Goal: Task Accomplishment & Management: Manage account settings

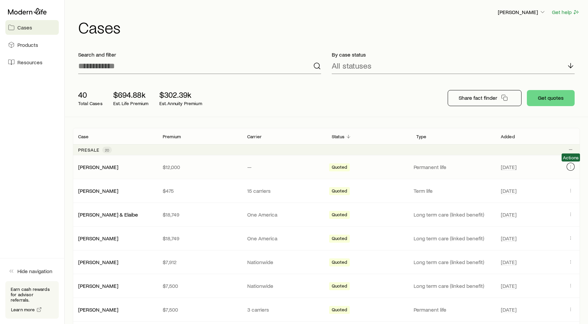
click at [572, 168] on icon "Client cases" at bounding box center [570, 166] width 5 height 5
click at [34, 60] on span "Resources" at bounding box center [29, 62] width 25 height 7
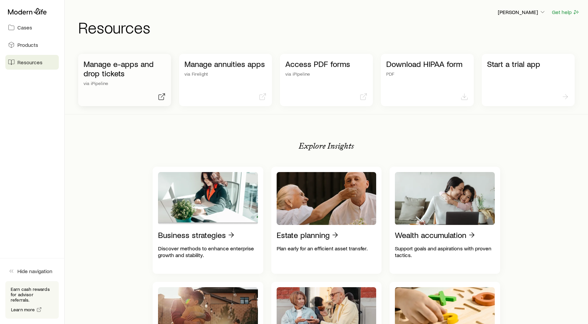
click at [147, 68] on p "Manage e-apps and drop tickets" at bounding box center [125, 68] width 82 height 19
click at [42, 12] on icon at bounding box center [27, 11] width 39 height 7
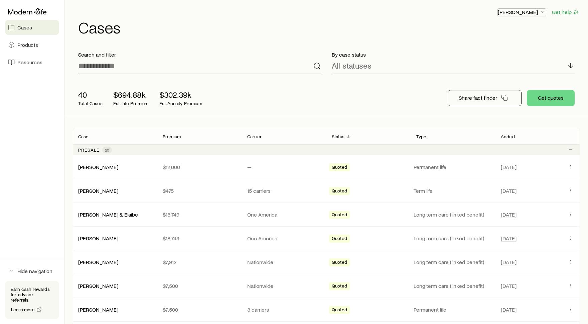
click at [544, 13] on icon "button" at bounding box center [543, 12] width 7 height 7
click at [543, 12] on icon "button" at bounding box center [543, 12] width 7 height 7
click at [103, 167] on link "[PERSON_NAME]" at bounding box center [99, 166] width 40 height 6
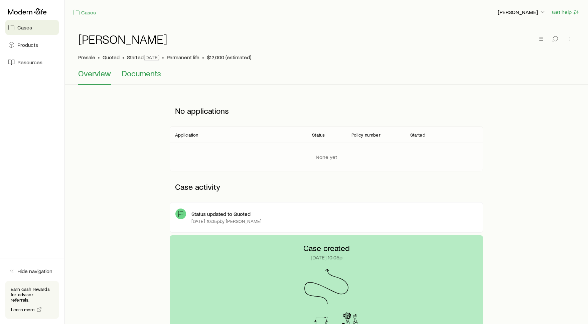
click at [153, 74] on span "Documents" at bounding box center [141, 73] width 39 height 9
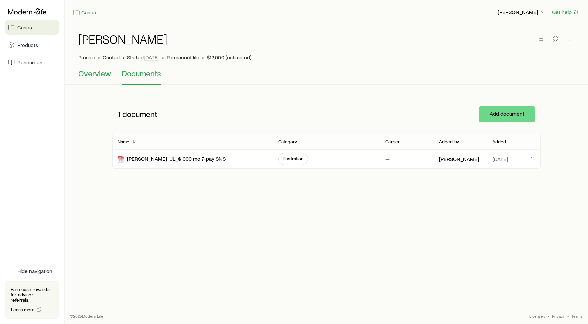
click at [98, 77] on span "Overview" at bounding box center [94, 73] width 33 height 9
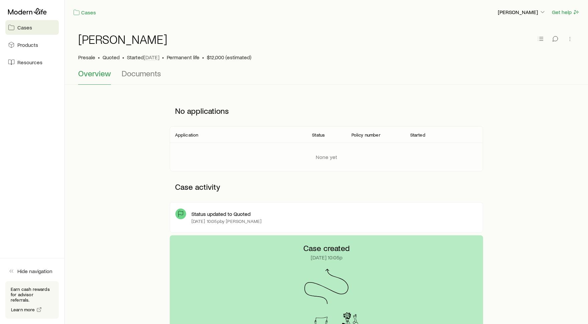
click at [415, 54] on div "Presale • Quoted • Started Aug 8 • Permanent life • $12,000 (estimated)" at bounding box center [326, 57] width 497 height 7
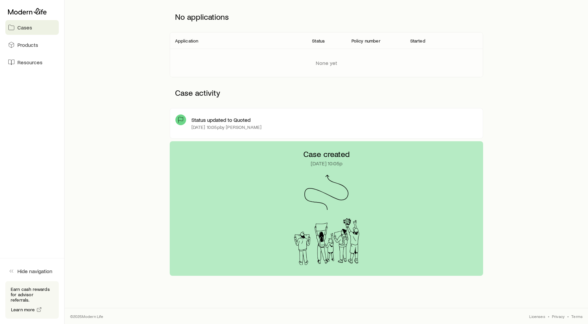
scroll to position [94, 0]
click at [25, 27] on span "Cases" at bounding box center [24, 27] width 15 height 7
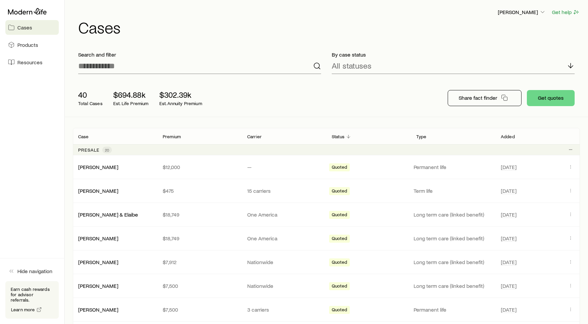
click at [348, 101] on div "40 Total Cases $694.88k Est. Life Premium $302.39k Est. Annuity Premium Share f…" at bounding box center [327, 97] width 508 height 37
click at [348, 102] on div "40 Total Cases $694.88k Est. Life Premium $302.39k Est. Annuity Premium Share f…" at bounding box center [327, 97] width 508 height 37
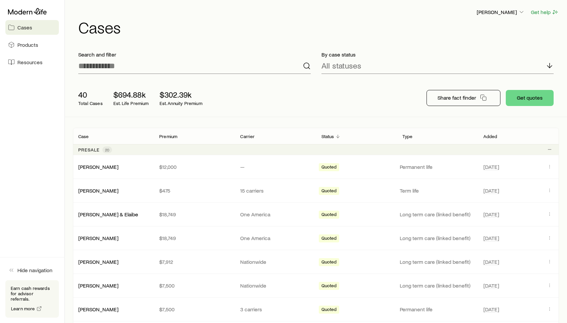
drag, startPoint x: 360, startPoint y: 90, endPoint x: 360, endPoint y: 85, distance: 4.7
click at [360, 89] on div "40 Total Cases $694.88k Est. Life Premium $302.39k Est. Annuity Premium Share f…" at bounding box center [316, 97] width 486 height 37
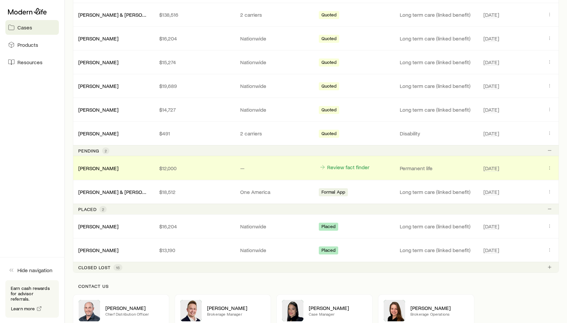
scroll to position [495, 0]
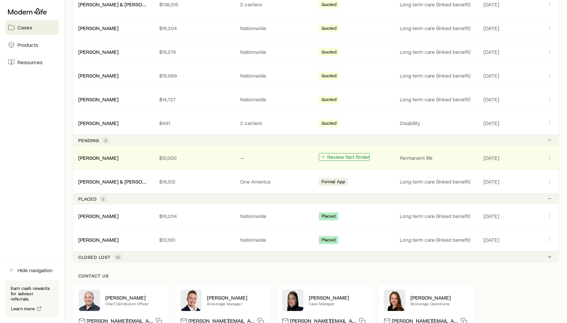
click at [349, 158] on link "Review fact finder" at bounding box center [344, 157] width 51 height 8
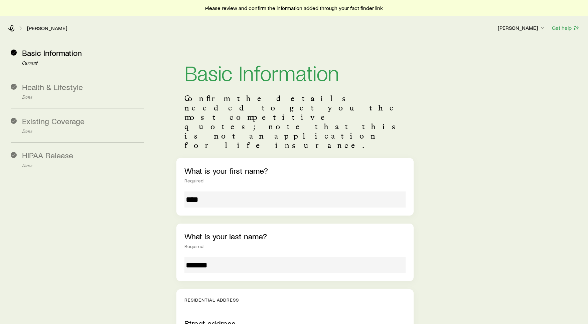
click at [365, 191] on input "****" at bounding box center [295, 199] width 221 height 16
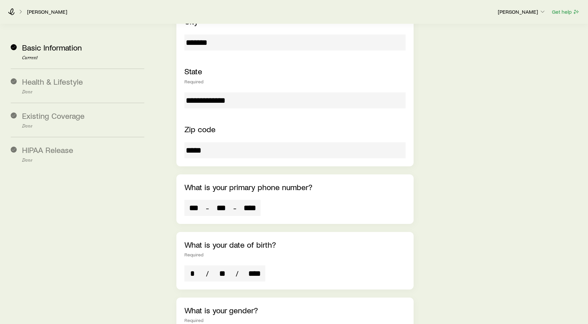
scroll to position [415, 0]
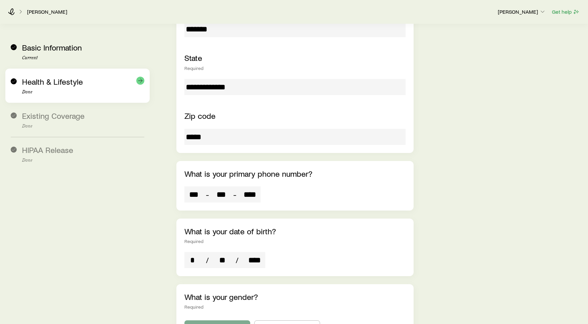
click at [33, 78] on span "Health & Lifestyle" at bounding box center [52, 82] width 61 height 10
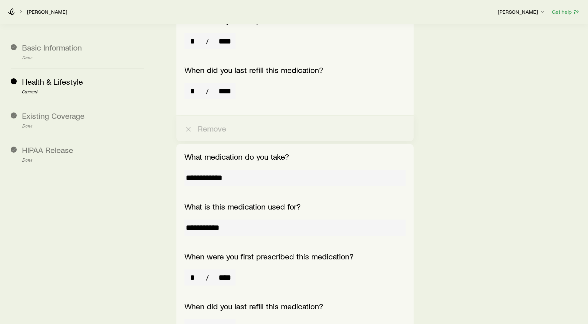
drag, startPoint x: 446, startPoint y: 99, endPoint x: 446, endPoint y: 94, distance: 4.3
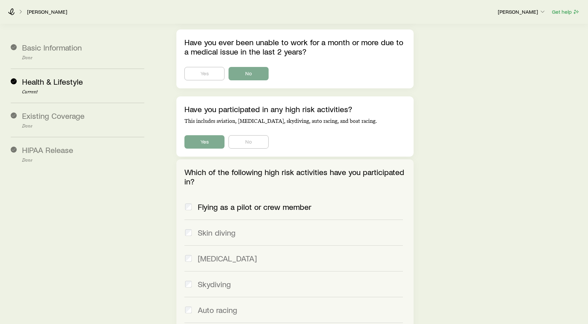
scroll to position [2528, 0]
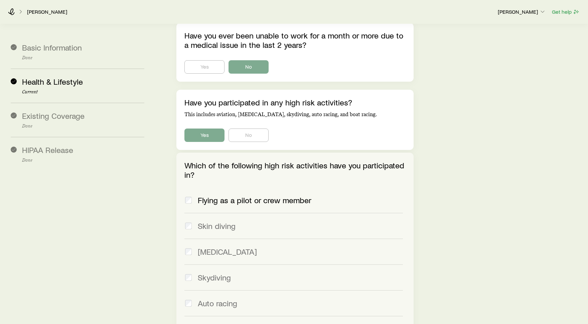
click at [344, 128] on div "Yes No" at bounding box center [295, 134] width 221 height 13
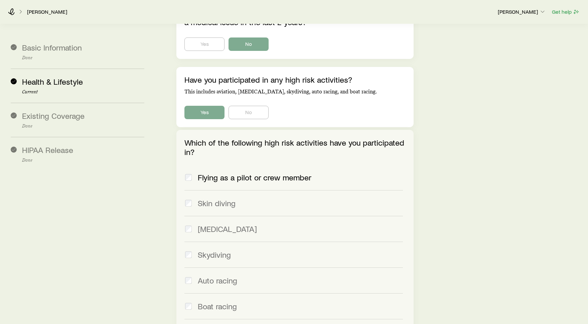
scroll to position [2554, 0]
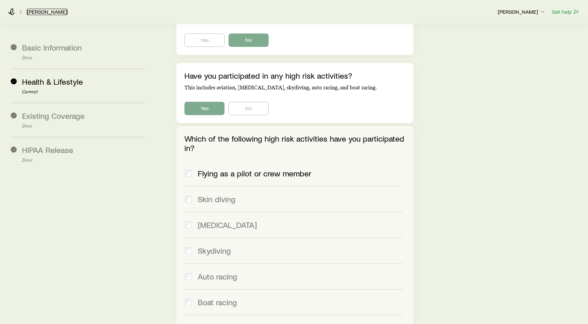
click at [45, 13] on link "[PERSON_NAME]" at bounding box center [47, 12] width 41 height 6
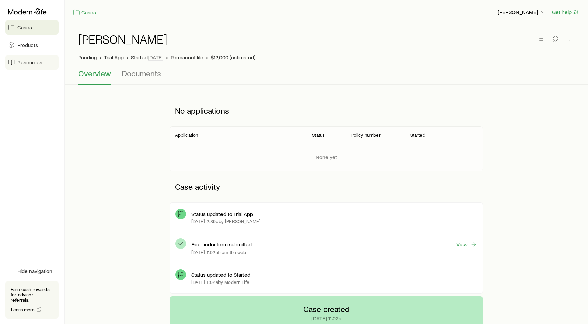
click at [31, 61] on span "Resources" at bounding box center [29, 62] width 25 height 7
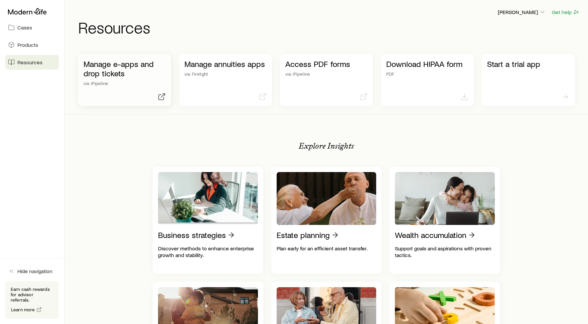
click at [131, 68] on p "Manage e-apps and drop tickets" at bounding box center [125, 68] width 82 height 19
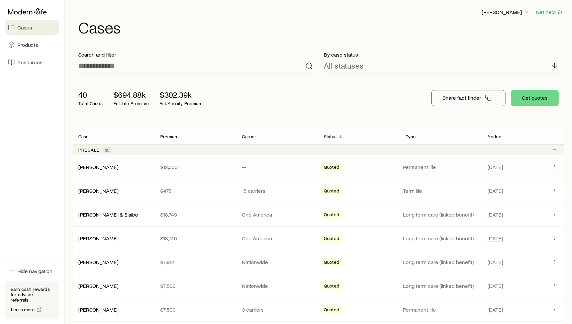
click at [335, 166] on span "Quoted" at bounding box center [331, 167] width 15 height 7
click at [554, 166] on icon "Client cases" at bounding box center [554, 166] width 5 height 5
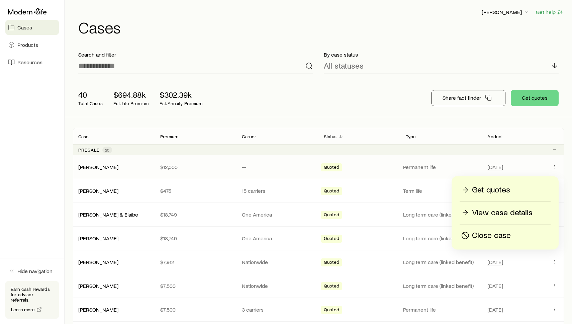
click at [502, 188] on p "Get quotes" at bounding box center [491, 190] width 38 height 11
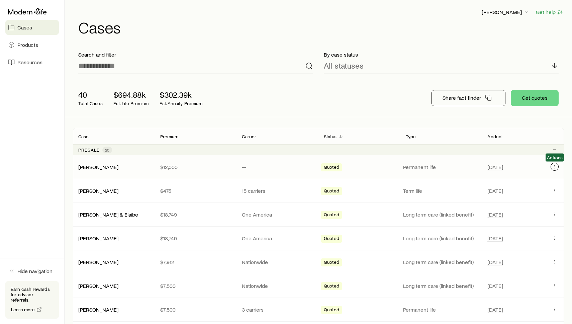
click at [553, 170] on button "Client cases" at bounding box center [554, 166] width 8 height 8
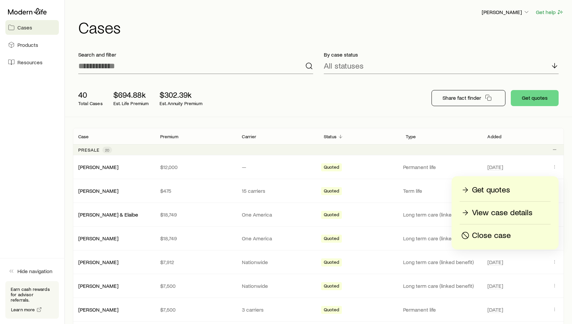
click at [491, 212] on p "View case details" at bounding box center [502, 212] width 61 height 11
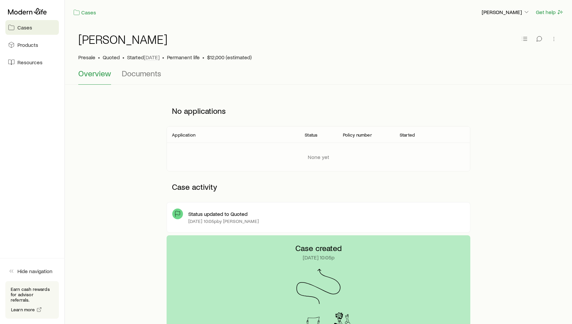
click at [491, 207] on div "No applications Application Status Policy number Started None yet Case activity…" at bounding box center [318, 165] width 485 height 140
click at [141, 77] on span "Documents" at bounding box center [141, 73] width 39 height 9
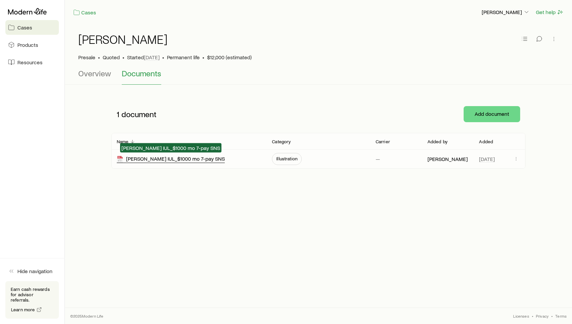
click at [198, 159] on div "[PERSON_NAME] IUL_$1000 mo 7-pay SNS" at bounding box center [171, 159] width 108 height 8
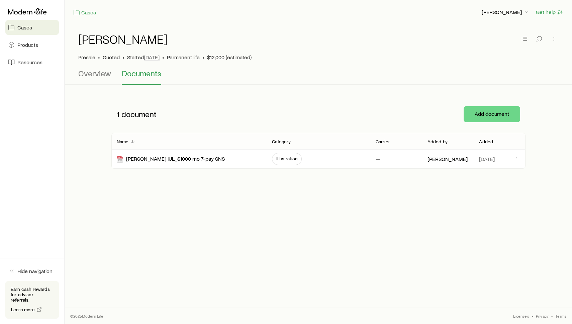
click at [32, 26] on link "Cases" at bounding box center [31, 27] width 53 height 15
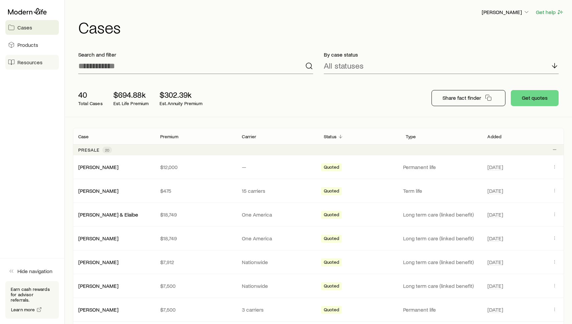
click at [34, 59] on span "Resources" at bounding box center [29, 62] width 25 height 7
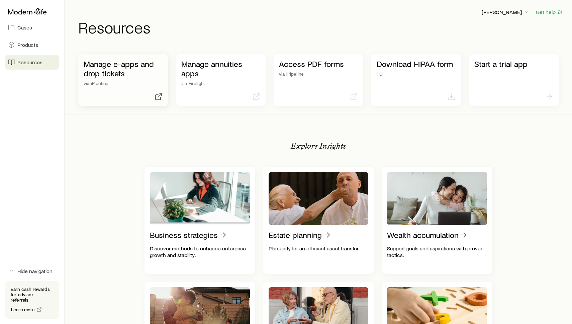
click at [124, 82] on p "via iPipeline" at bounding box center [123, 83] width 79 height 5
